Goal: Find specific page/section: Find specific page/section

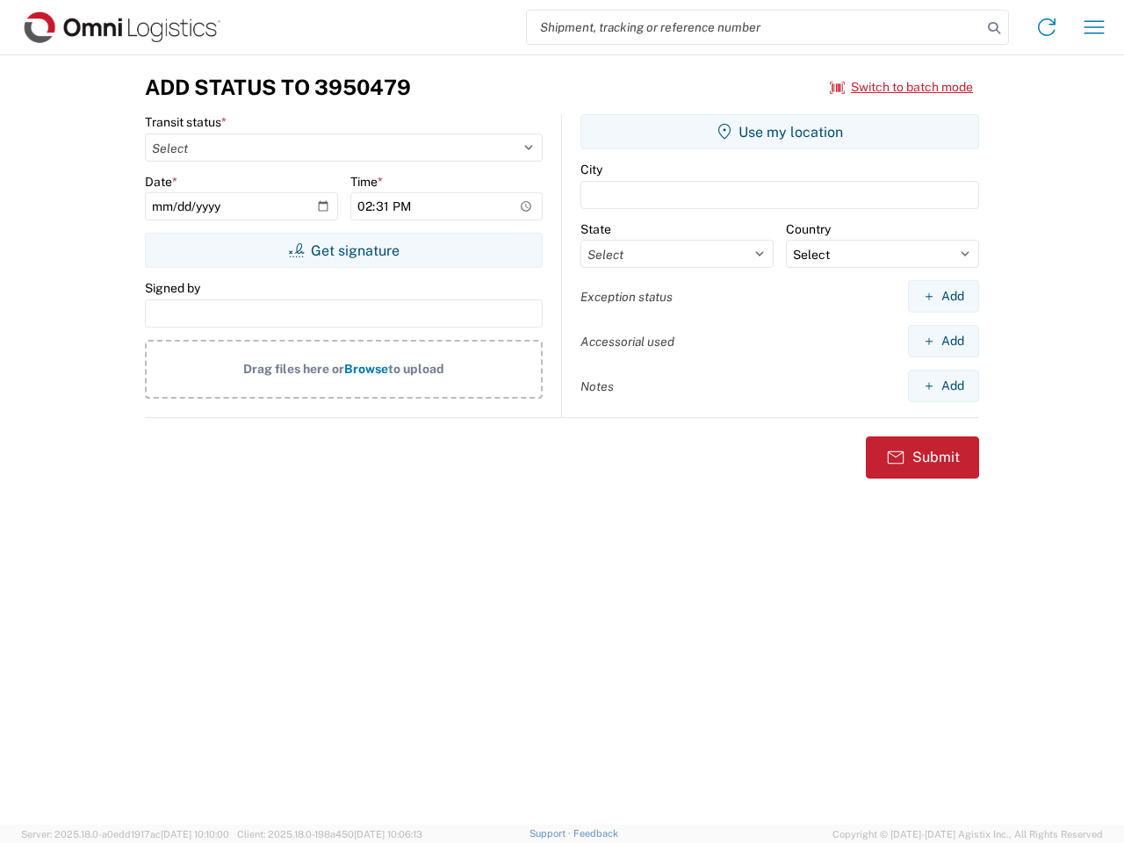
click at [755, 27] on input "search" at bounding box center [754, 27] width 455 height 33
click at [994, 28] on icon at bounding box center [994, 28] width 25 height 25
click at [1047, 27] on icon at bounding box center [1047, 27] width 28 height 28
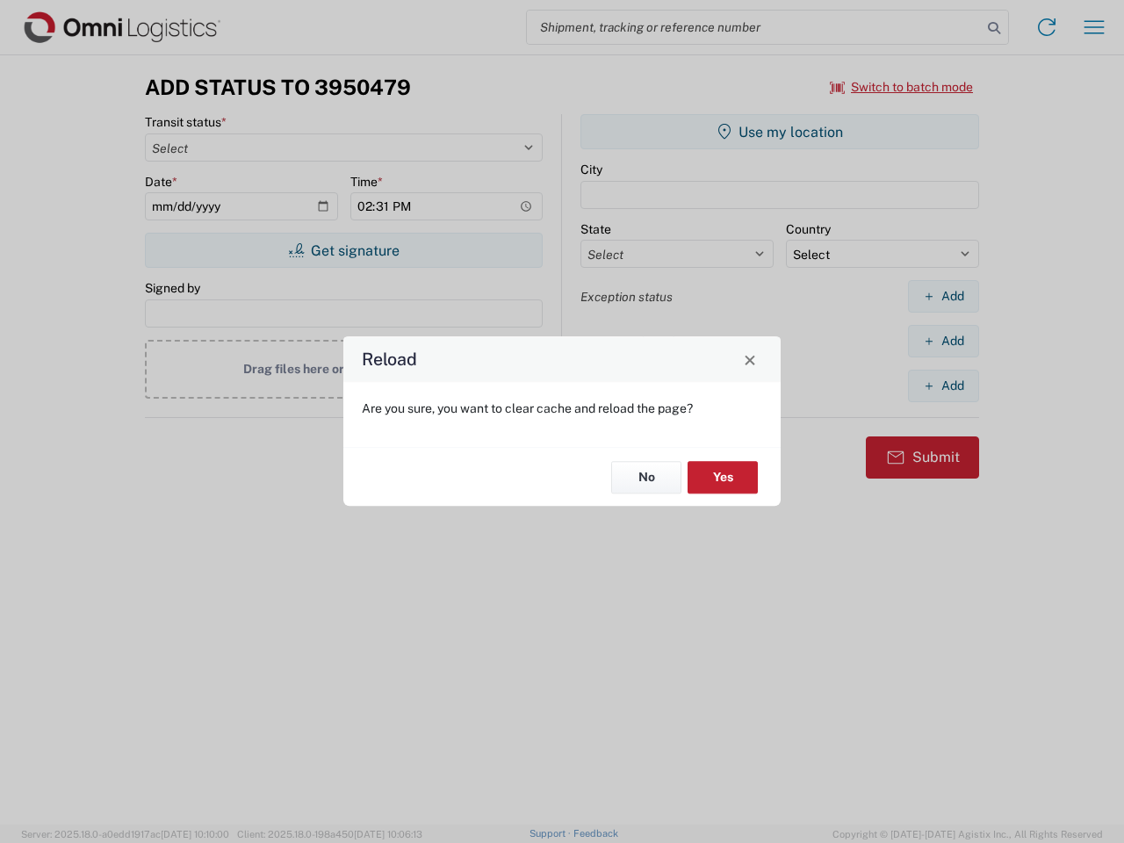
click at [902, 87] on div "Reload Are you sure, you want to clear cache and reload the page? No Yes" at bounding box center [562, 421] width 1124 height 843
click at [343, 250] on div "Reload Are you sure, you want to clear cache and reload the page? No Yes" at bounding box center [562, 421] width 1124 height 843
click at [780, 132] on div "Reload Are you sure, you want to clear cache and reload the page? No Yes" at bounding box center [562, 421] width 1124 height 843
click at [944, 296] on div "Reload Are you sure, you want to clear cache and reload the page? No Yes" at bounding box center [562, 421] width 1124 height 843
click at [944, 341] on div "Reload Are you sure, you want to clear cache and reload the page? No Yes" at bounding box center [562, 421] width 1124 height 843
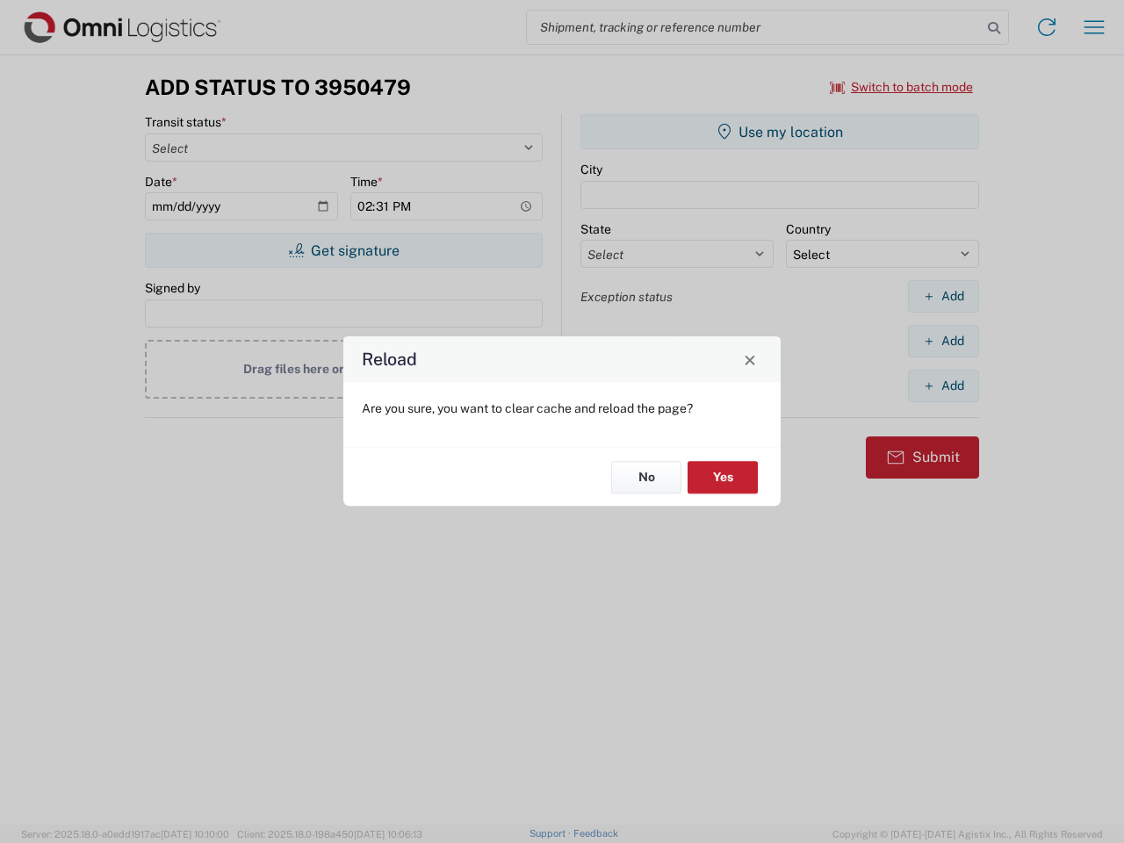
click at [944, 386] on div "Reload Are you sure, you want to clear cache and reload the page? No Yes" at bounding box center [562, 421] width 1124 height 843
